Goal: Transaction & Acquisition: Purchase product/service

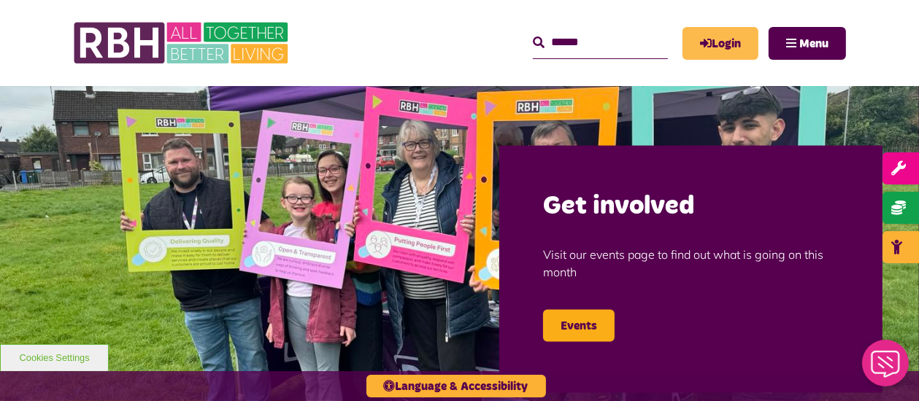
click at [730, 44] on link "Login" at bounding box center [720, 43] width 76 height 33
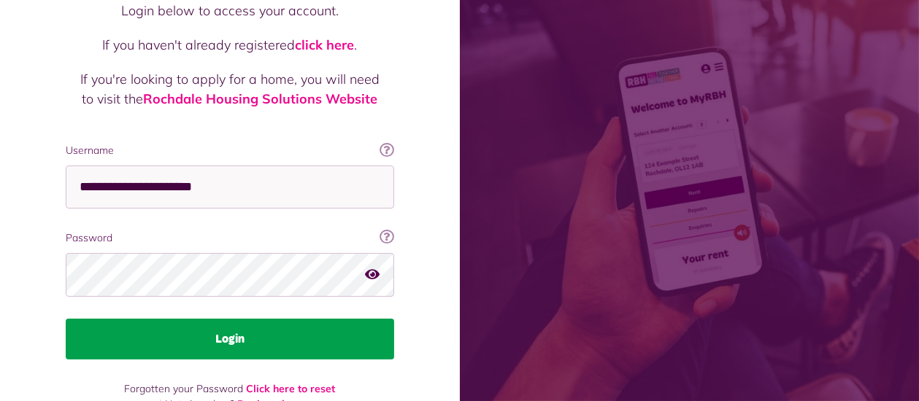
scroll to position [154, 0]
click at [204, 319] on button "Login" at bounding box center [230, 339] width 328 height 41
click at [260, 327] on button "Login" at bounding box center [230, 339] width 328 height 41
click at [232, 319] on button "Login" at bounding box center [230, 339] width 328 height 41
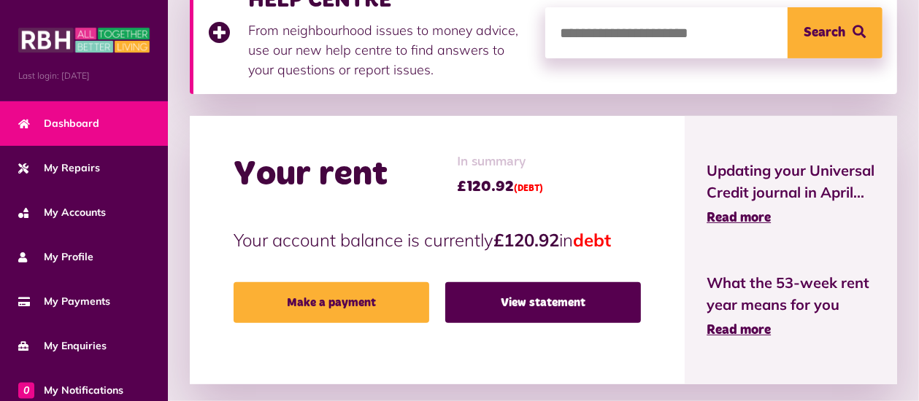
scroll to position [385, 0]
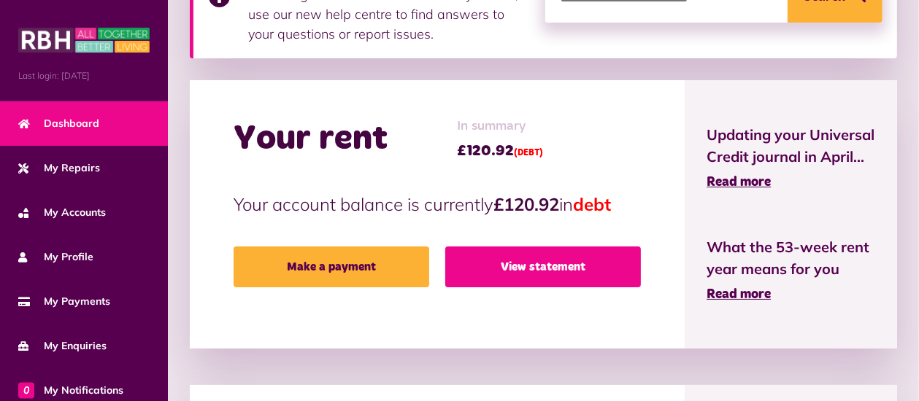
click at [552, 267] on link "View statement" at bounding box center [543, 267] width 196 height 41
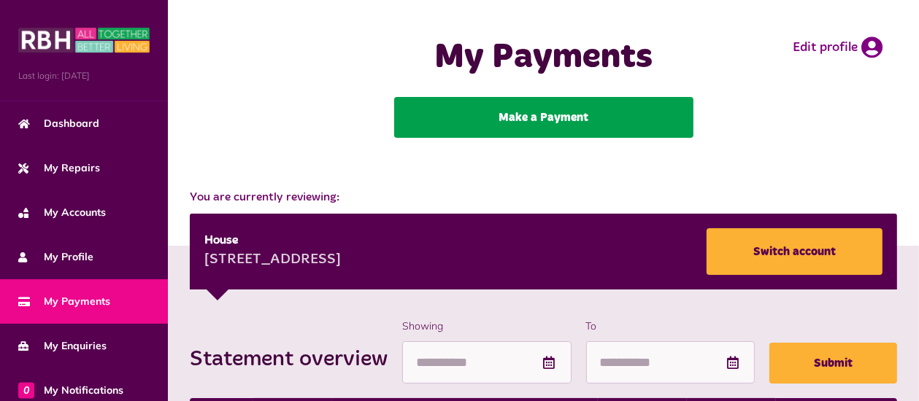
click at [541, 121] on link "Make a Payment" at bounding box center [543, 117] width 299 height 41
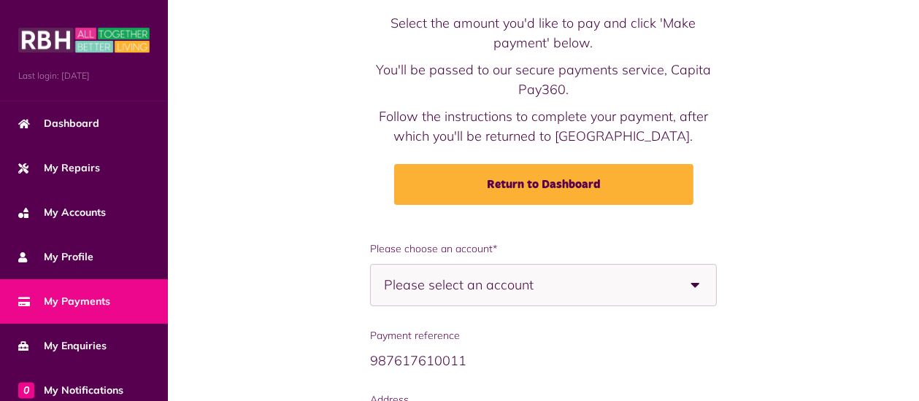
scroll to position [77, 0]
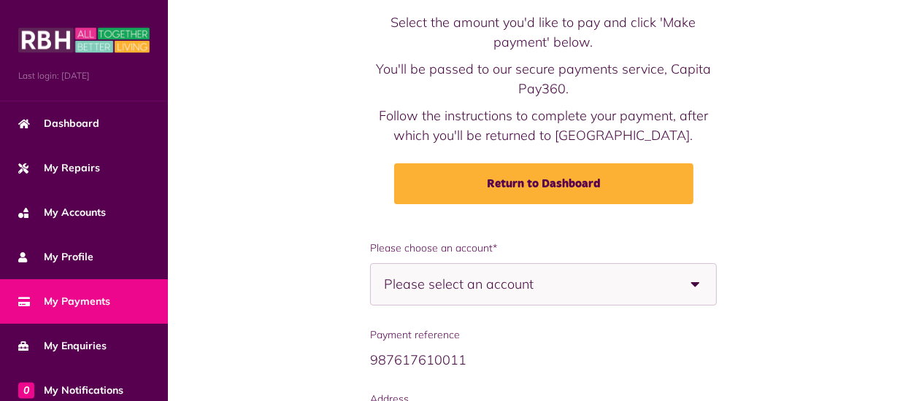
click at [533, 282] on span "Please select an account" at bounding box center [484, 284] width 201 height 41
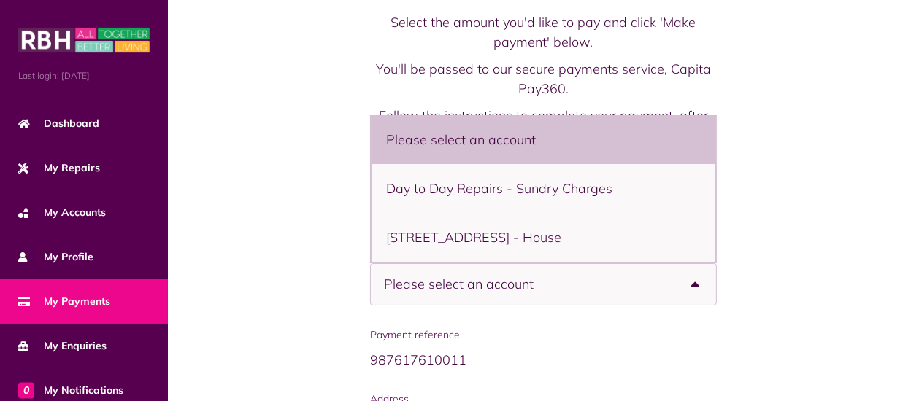
scroll to position [4, 0]
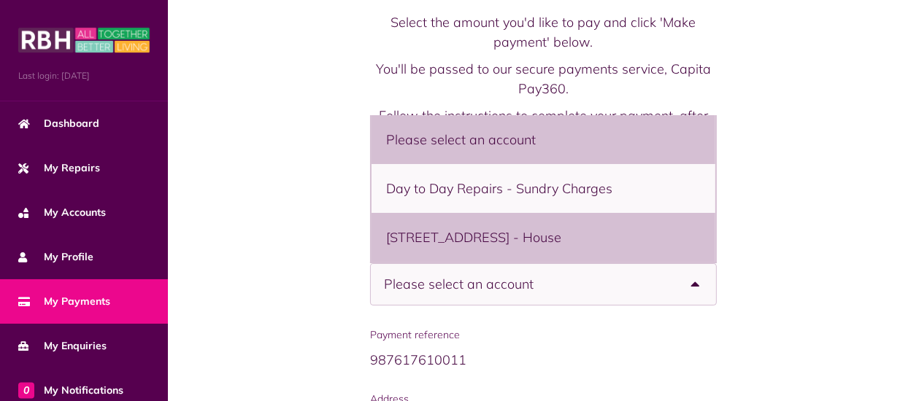
click at [503, 237] on li "14 Neston Road, Rochdale, OL16 4XW - House" at bounding box center [543, 237] width 344 height 49
select select "**********"
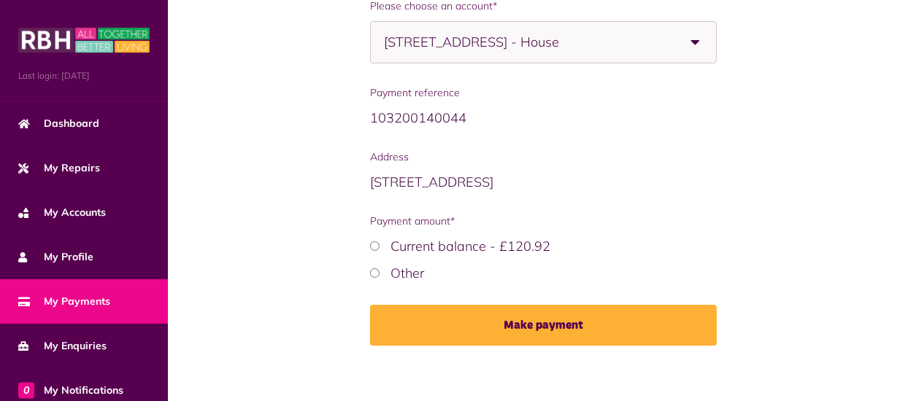
scroll to position [330, 0]
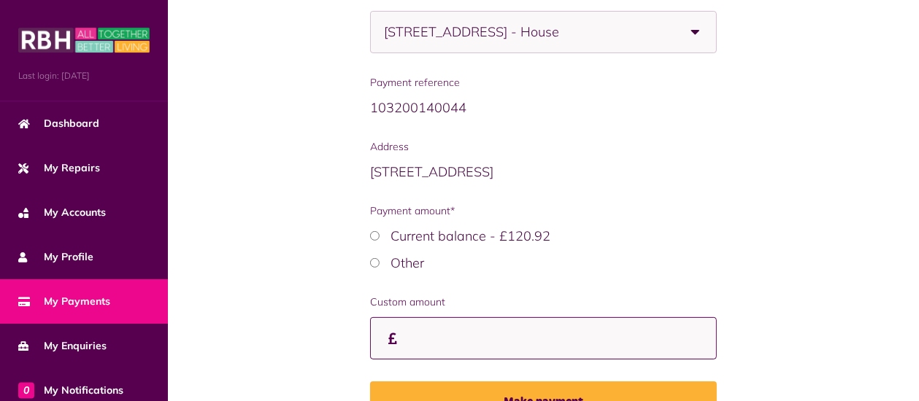
click at [401, 345] on input "Payment amount*" at bounding box center [543, 338] width 347 height 43
type input "*****"
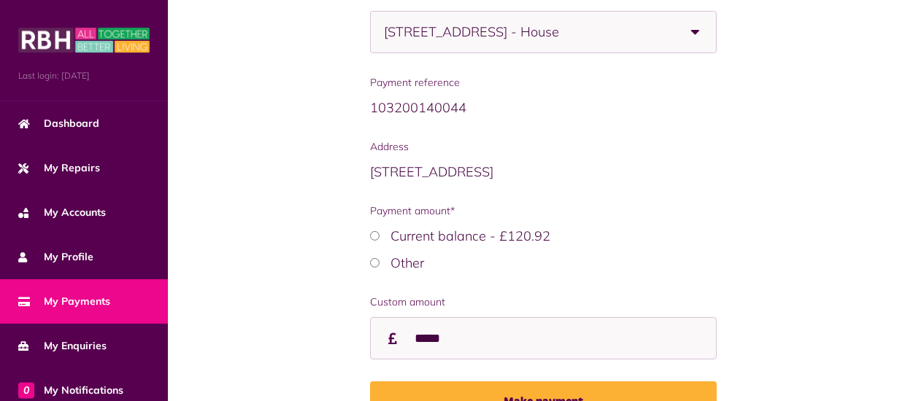
click at [317, 304] on div "**********" at bounding box center [543, 216] width 722 height 457
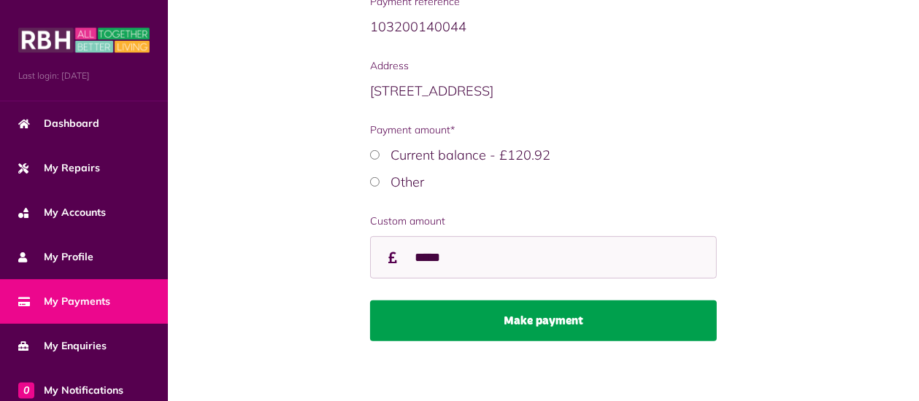
scroll to position [418, 0]
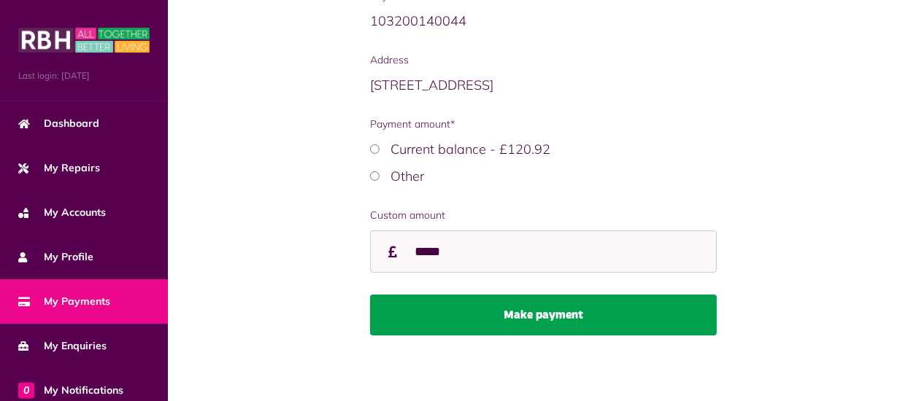
click at [556, 324] on button "Make payment" at bounding box center [543, 315] width 347 height 41
